Goal: Information Seeking & Learning: Learn about a topic

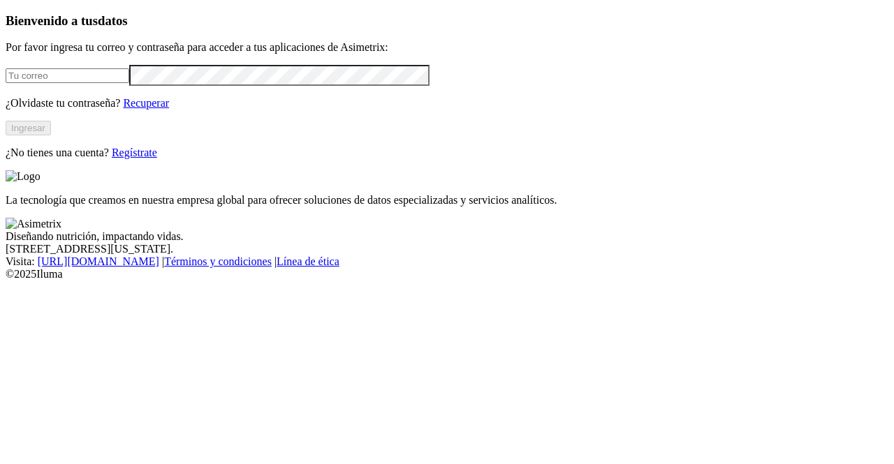
type input "[PERSON_NAME][EMAIL_ADDRESS][DOMAIN_NAME]"
click at [51, 135] on button "Ingresar" at bounding box center [28, 128] width 45 height 15
